Goal: Navigation & Orientation: Find specific page/section

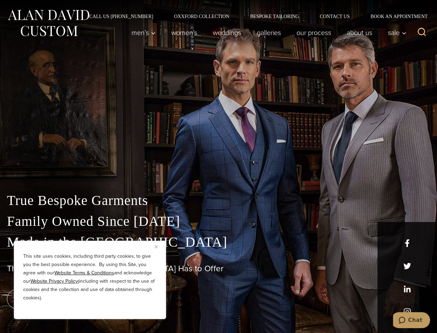
click at [219, 166] on div "True Bespoke Garments Family Owned Since [DATE] Made in [GEOGRAPHIC_DATA] The B…" at bounding box center [218, 243] width 437 height 177
click at [159, 246] on button "Close" at bounding box center [159, 246] width 8 height 8
click at [90, 309] on div "True Bespoke Garments Family Owned Since [DATE] Made in [GEOGRAPHIC_DATA] The B…" at bounding box center [218, 261] width 437 height 143
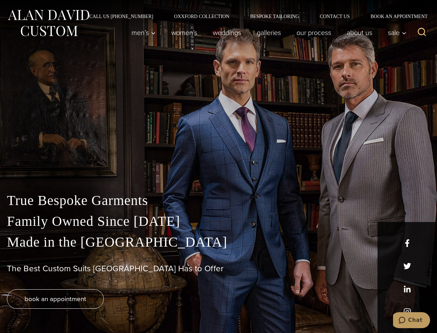
click at [422, 33] on icon "Search" at bounding box center [422, 32] width 10 height 10
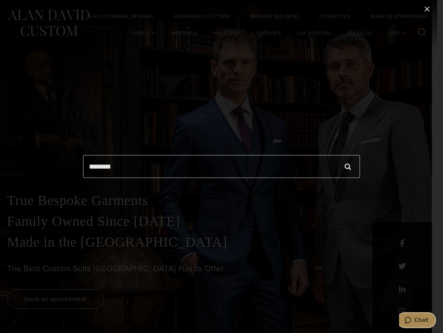
click at [412, 320] on icon "Chat" at bounding box center [408, 319] width 7 height 7
